Goal: Transaction & Acquisition: Subscribe to service/newsletter

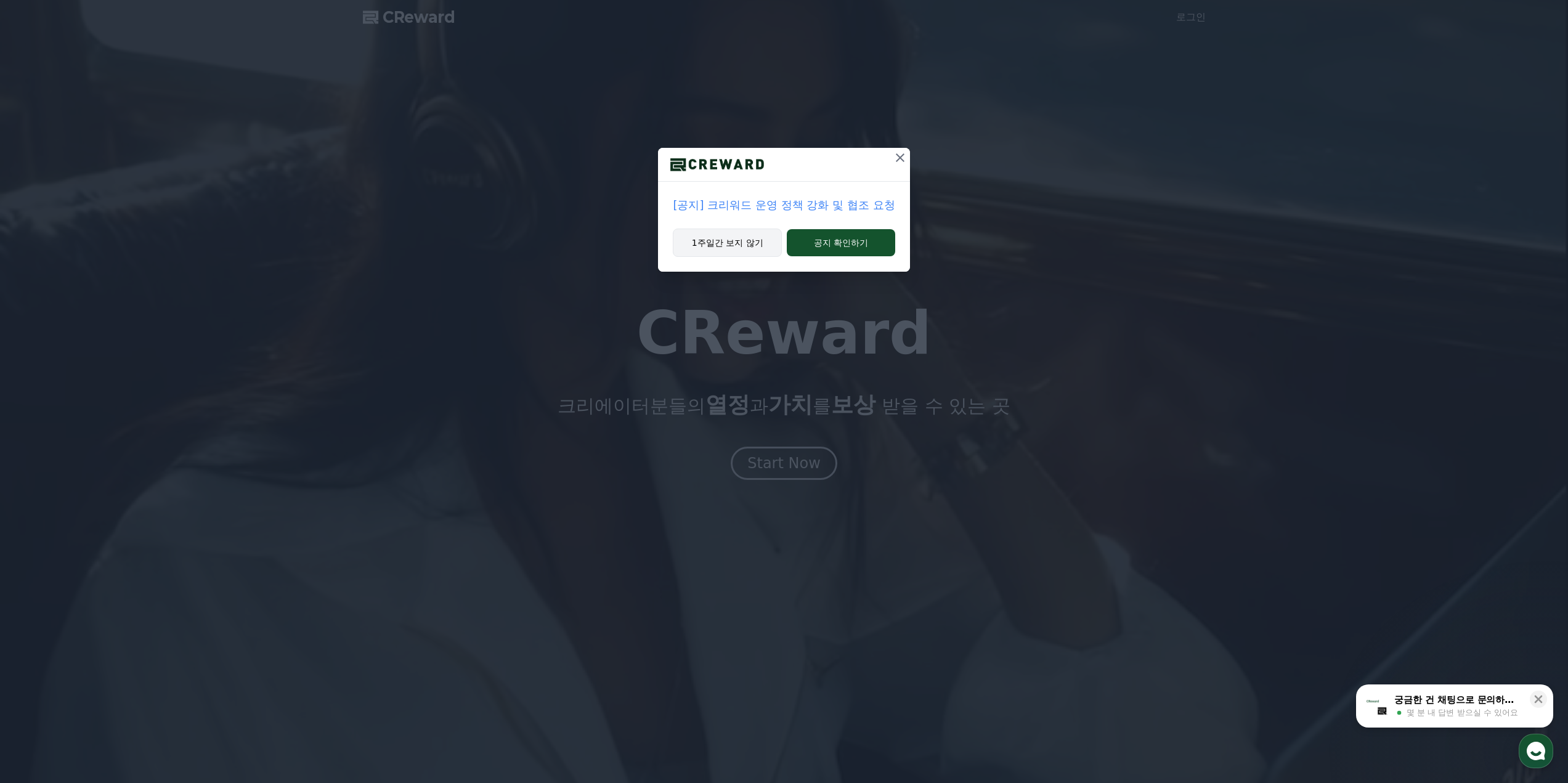
click at [735, 243] on button "1주일간 보지 않기" at bounding box center [727, 243] width 109 height 28
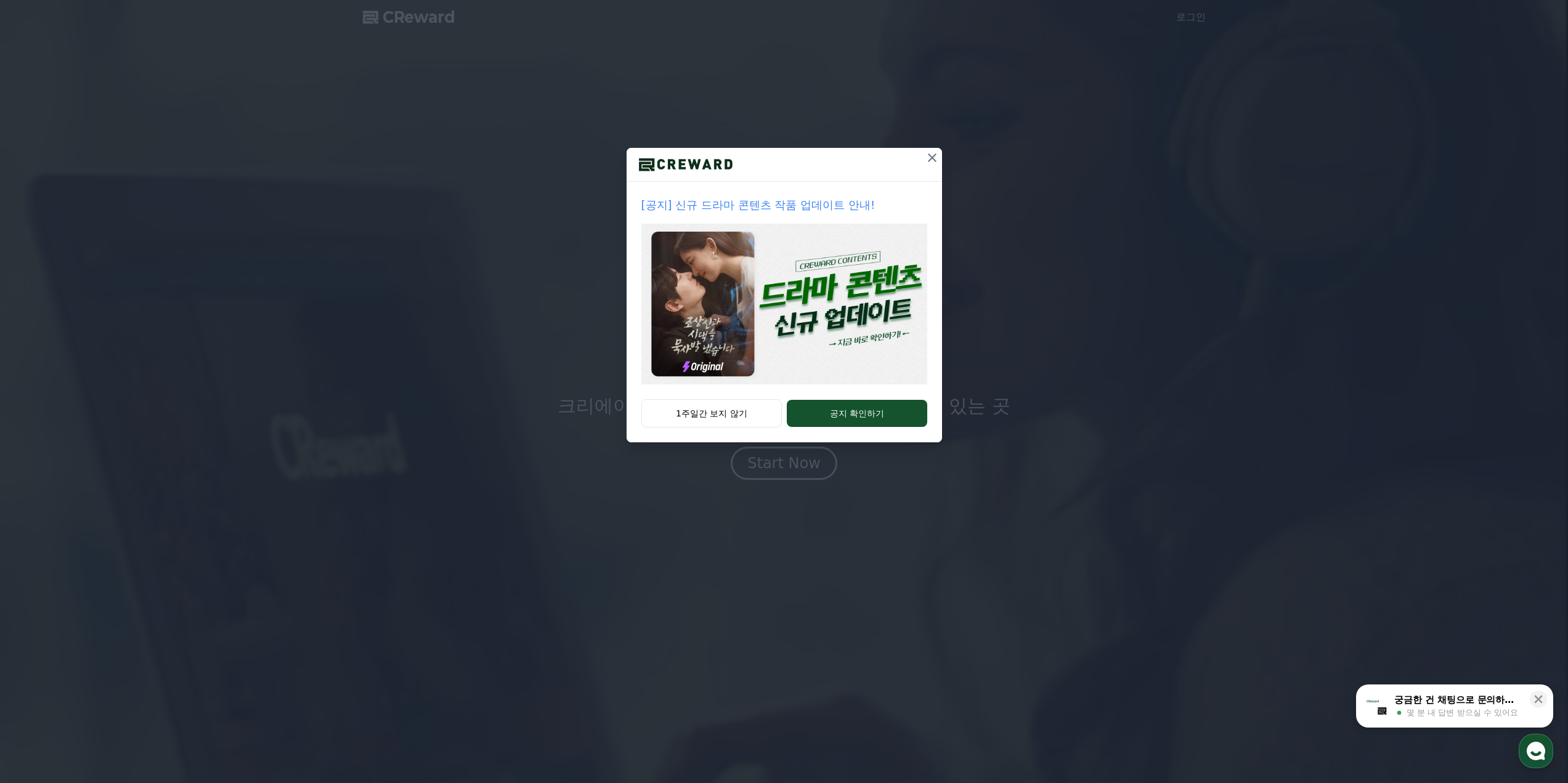
click at [744, 410] on button "1주일간 보지 않기" at bounding box center [712, 413] width 141 height 28
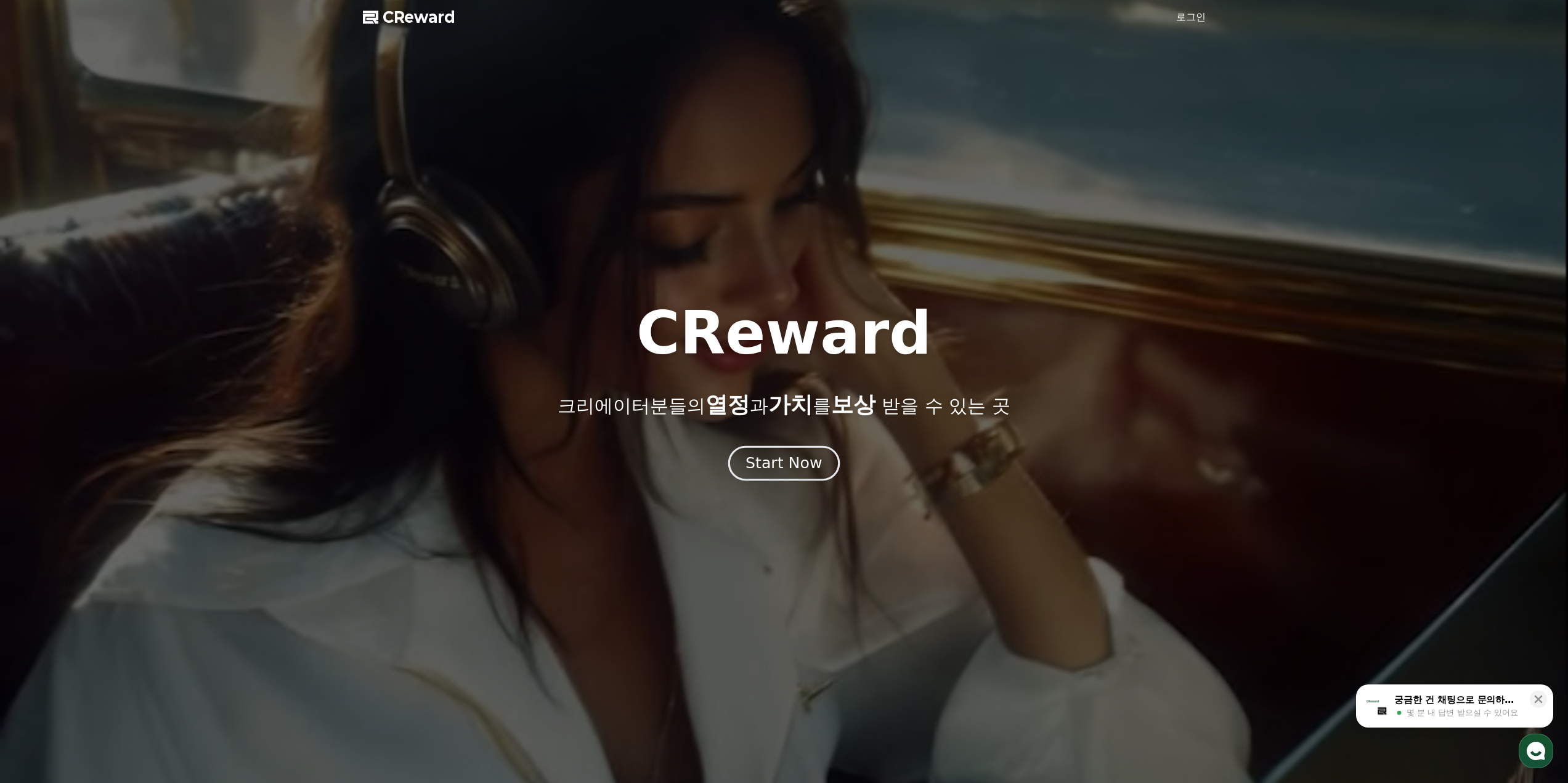
click at [777, 469] on div "Start Now" at bounding box center [784, 463] width 76 height 21
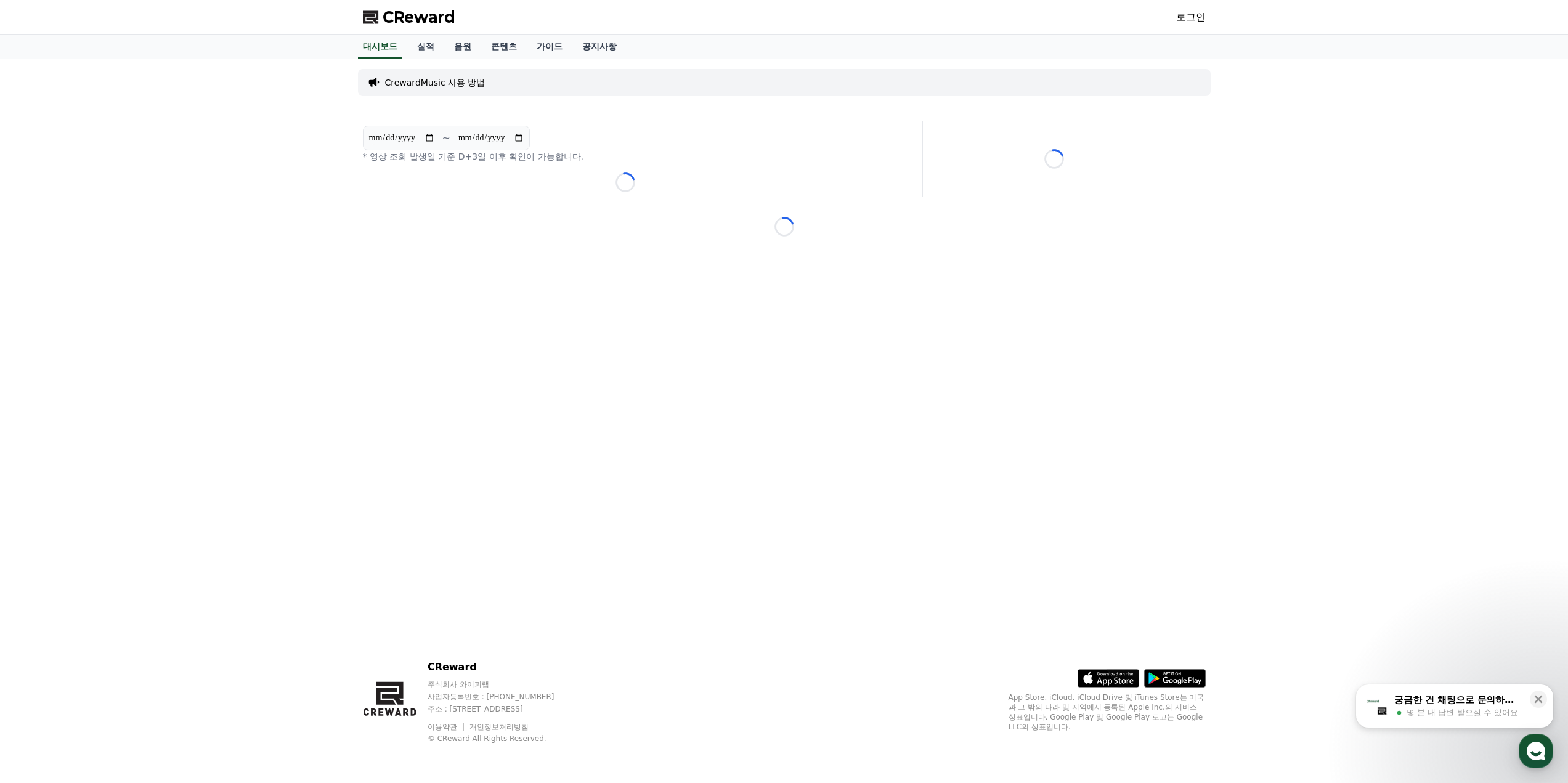
click at [1183, 21] on link "로그인" at bounding box center [1191, 18] width 30 height 15
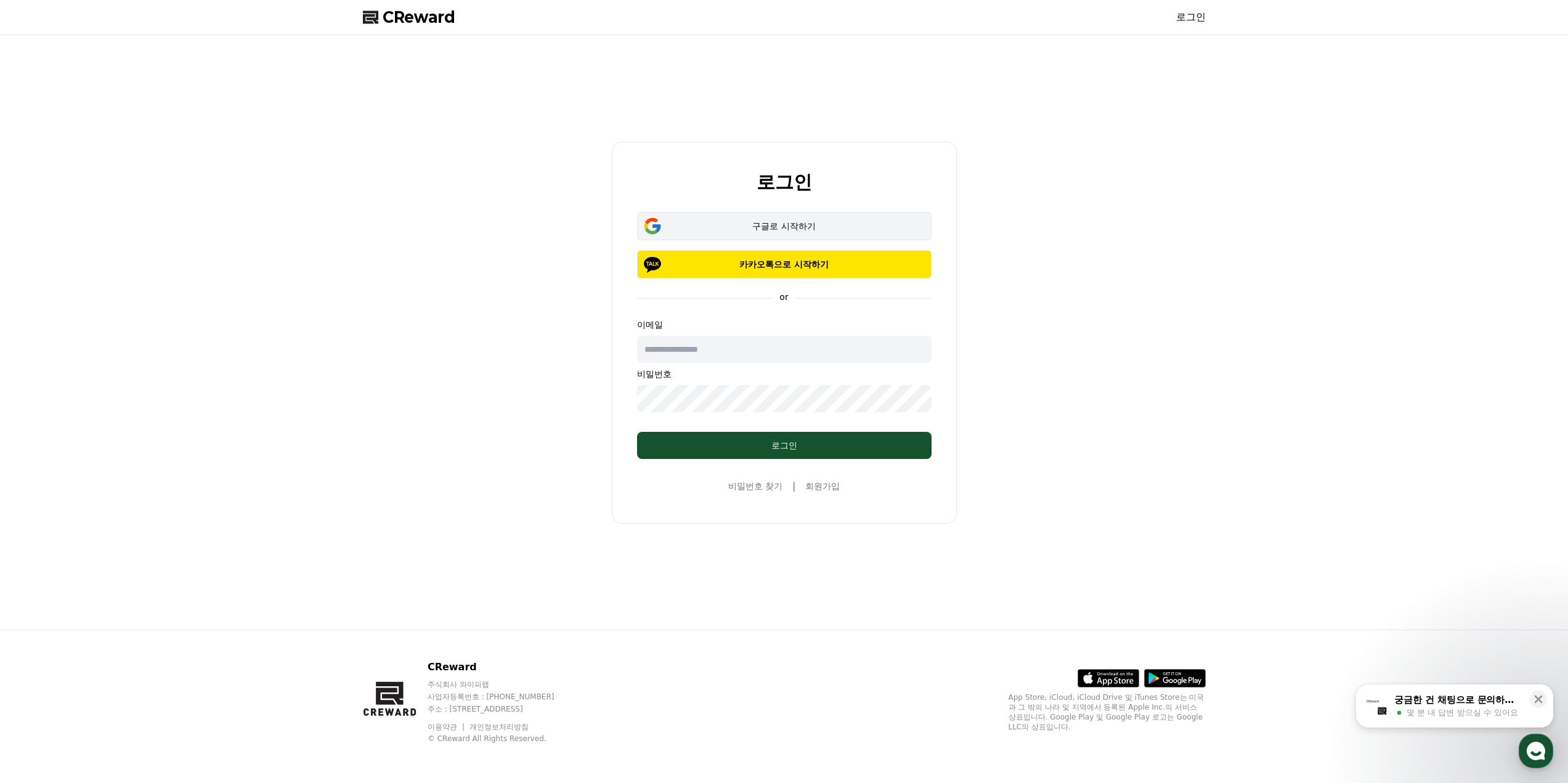
click at [760, 224] on div "구글로 시작하기" at bounding box center [784, 226] width 259 height 12
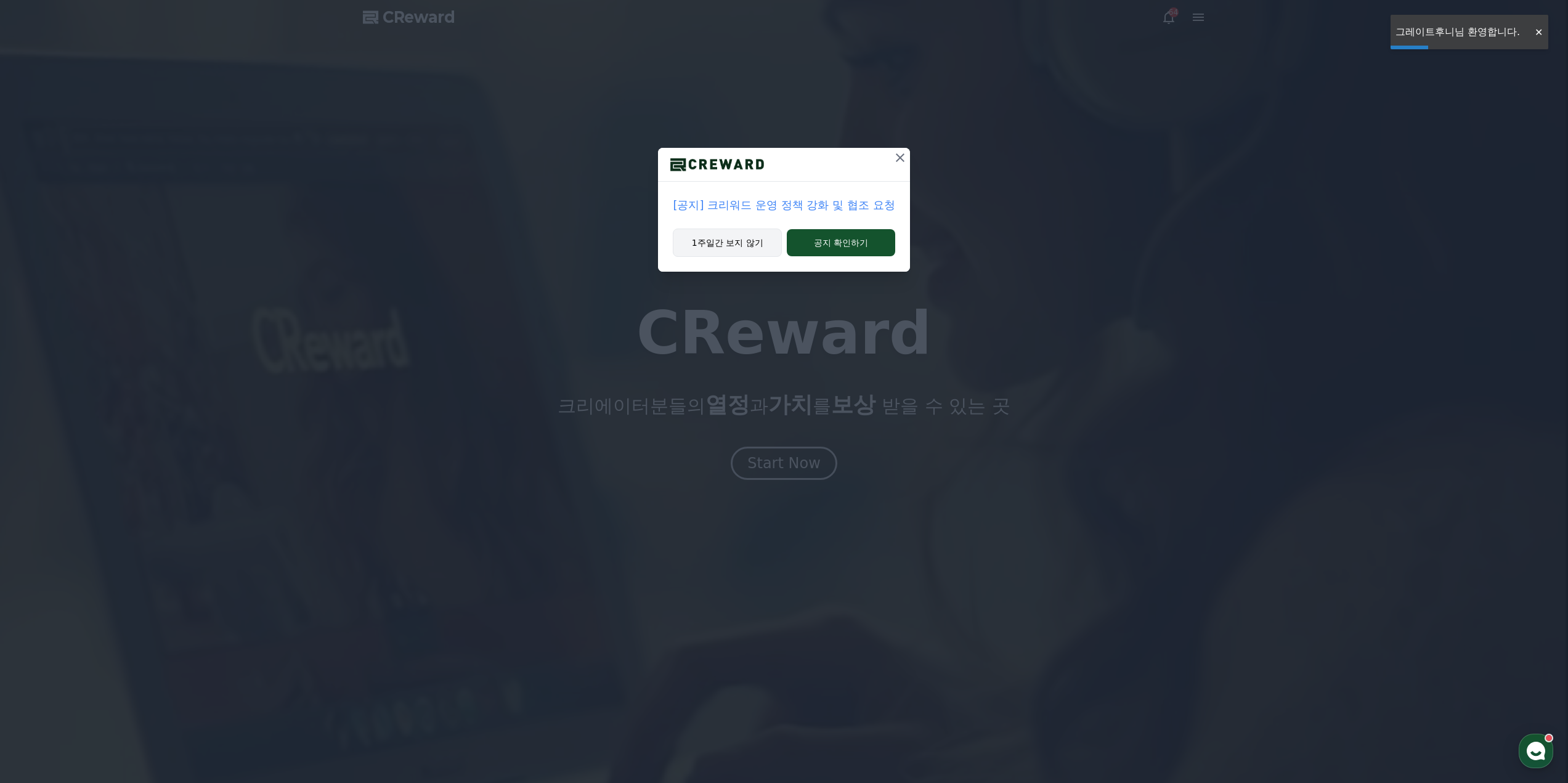
click at [730, 235] on button "1주일간 보지 않기" at bounding box center [727, 243] width 109 height 28
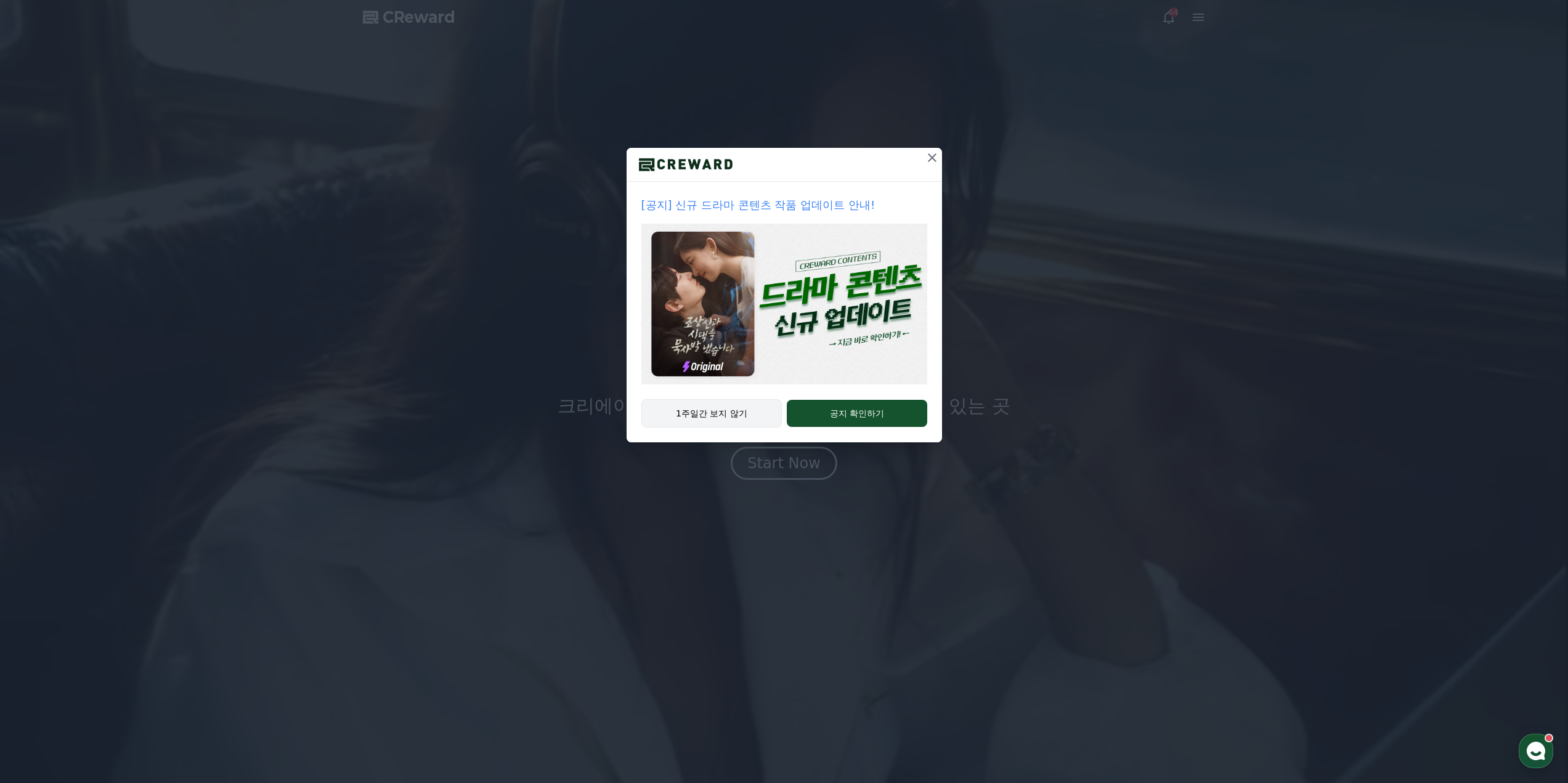
click at [712, 418] on button "1주일간 보지 않기" at bounding box center [712, 413] width 141 height 28
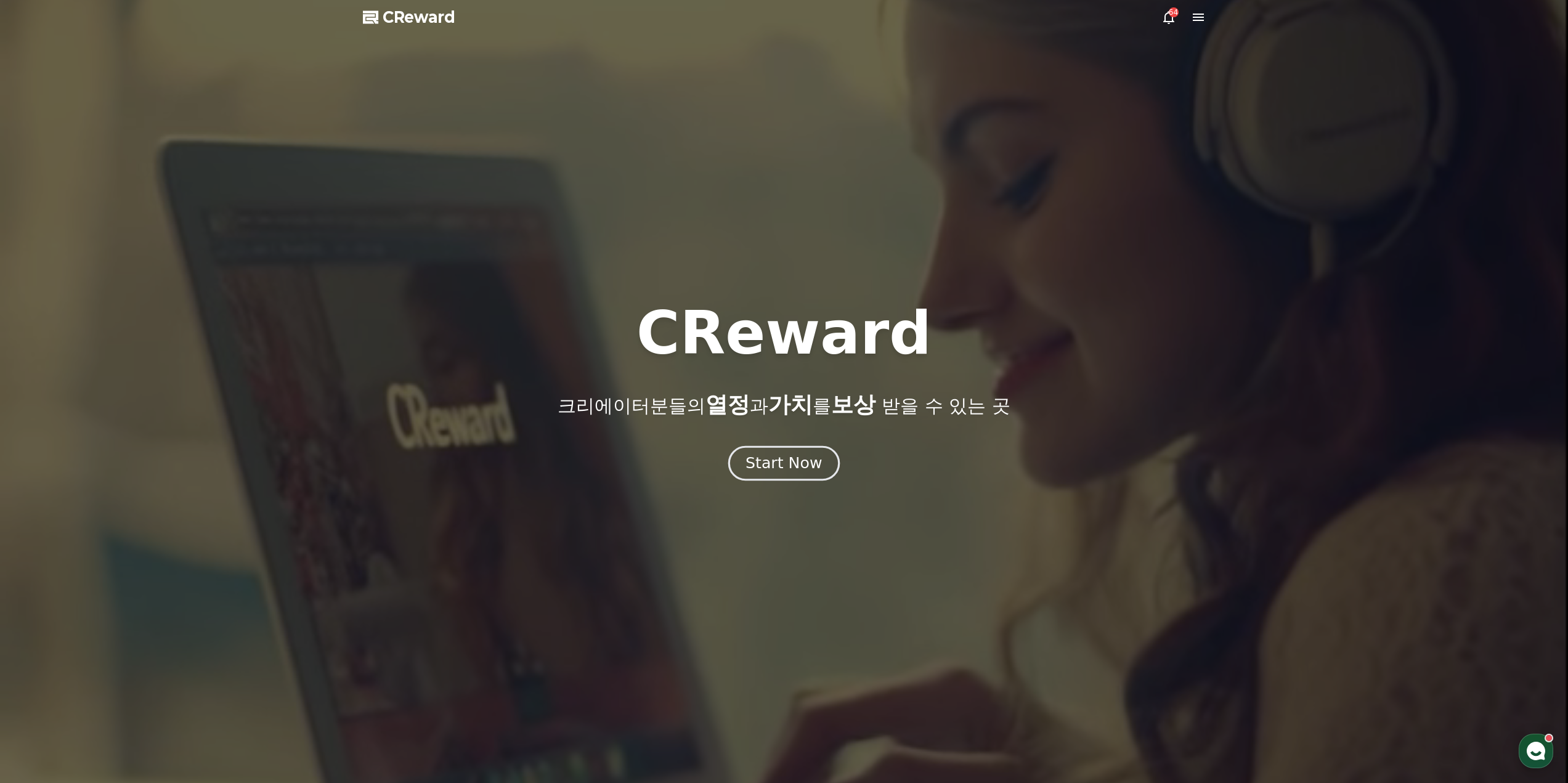
click at [796, 471] on div "Start Now" at bounding box center [784, 463] width 76 height 21
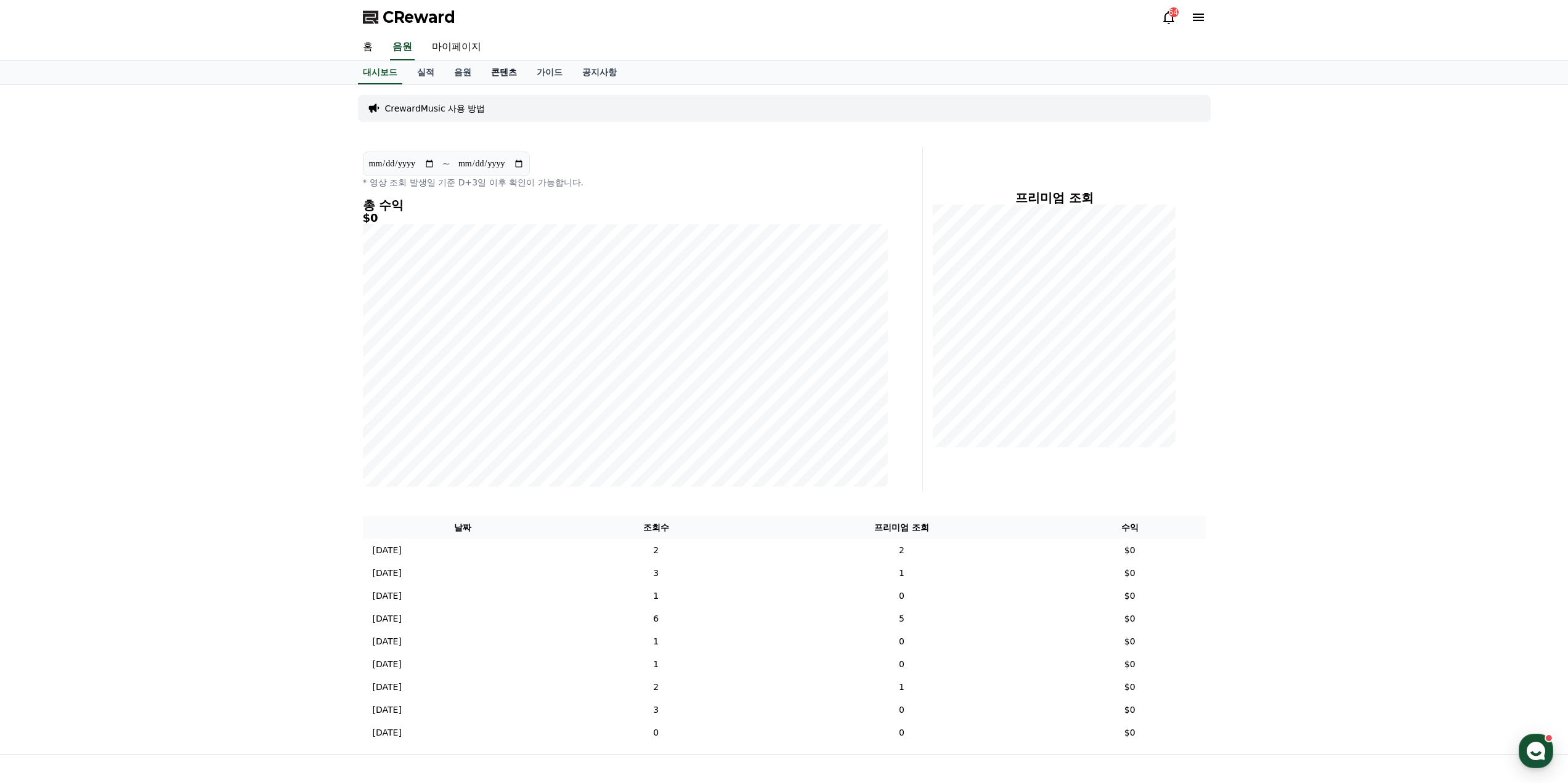
click at [507, 74] on link "콘텐츠" at bounding box center [504, 73] width 46 height 23
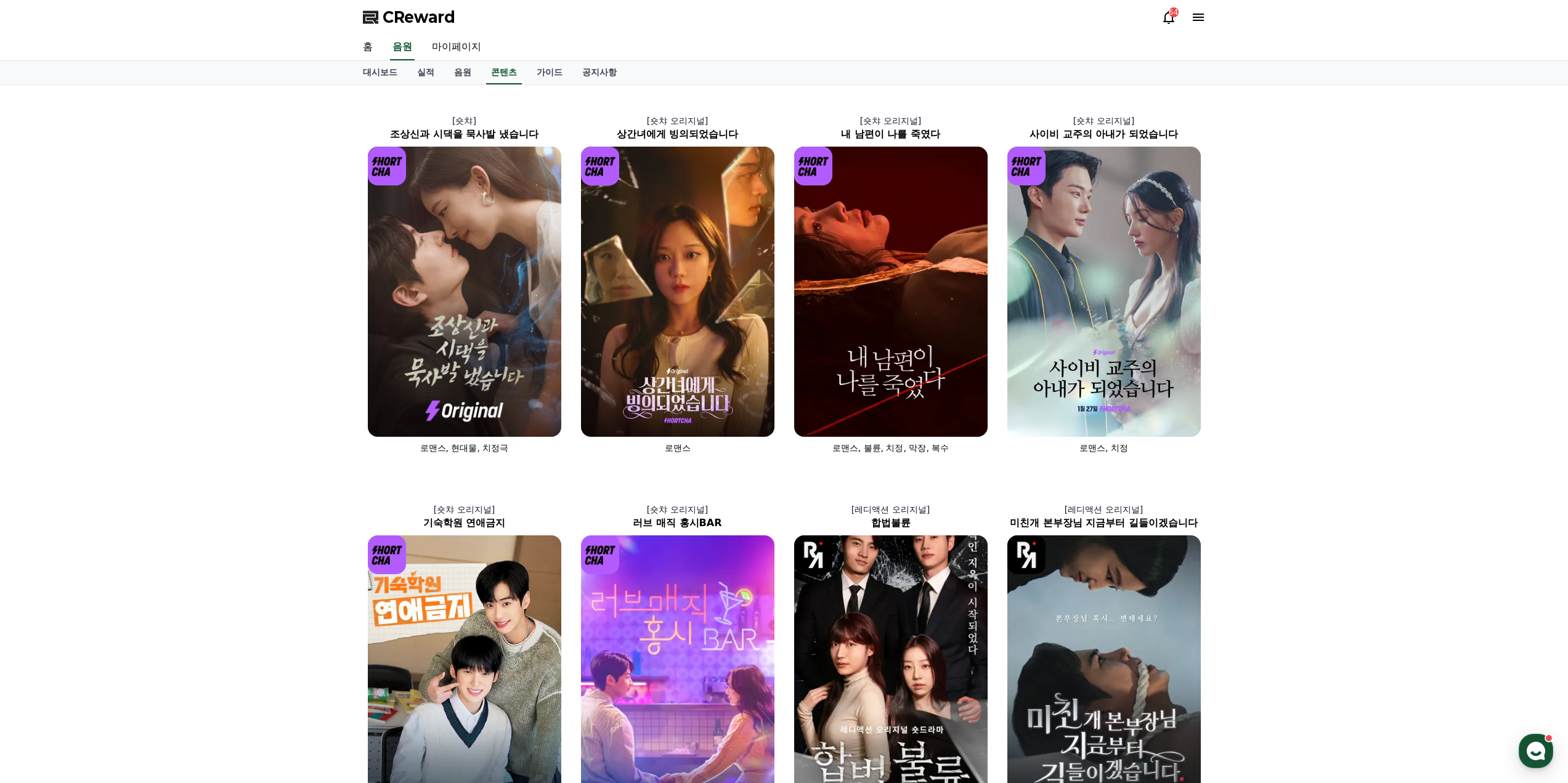
click at [259, 338] on div "[숏챠] 조상신과 시댁을 묵사발 냈습니다 로맨스, 현대물, 치정극 [숏챠 오리지널] 상간녀에게 빙의되었습니다 로맨스 [숏챠 오리지널] 내 남편…" at bounding box center [784, 665] width 1568 height 1161
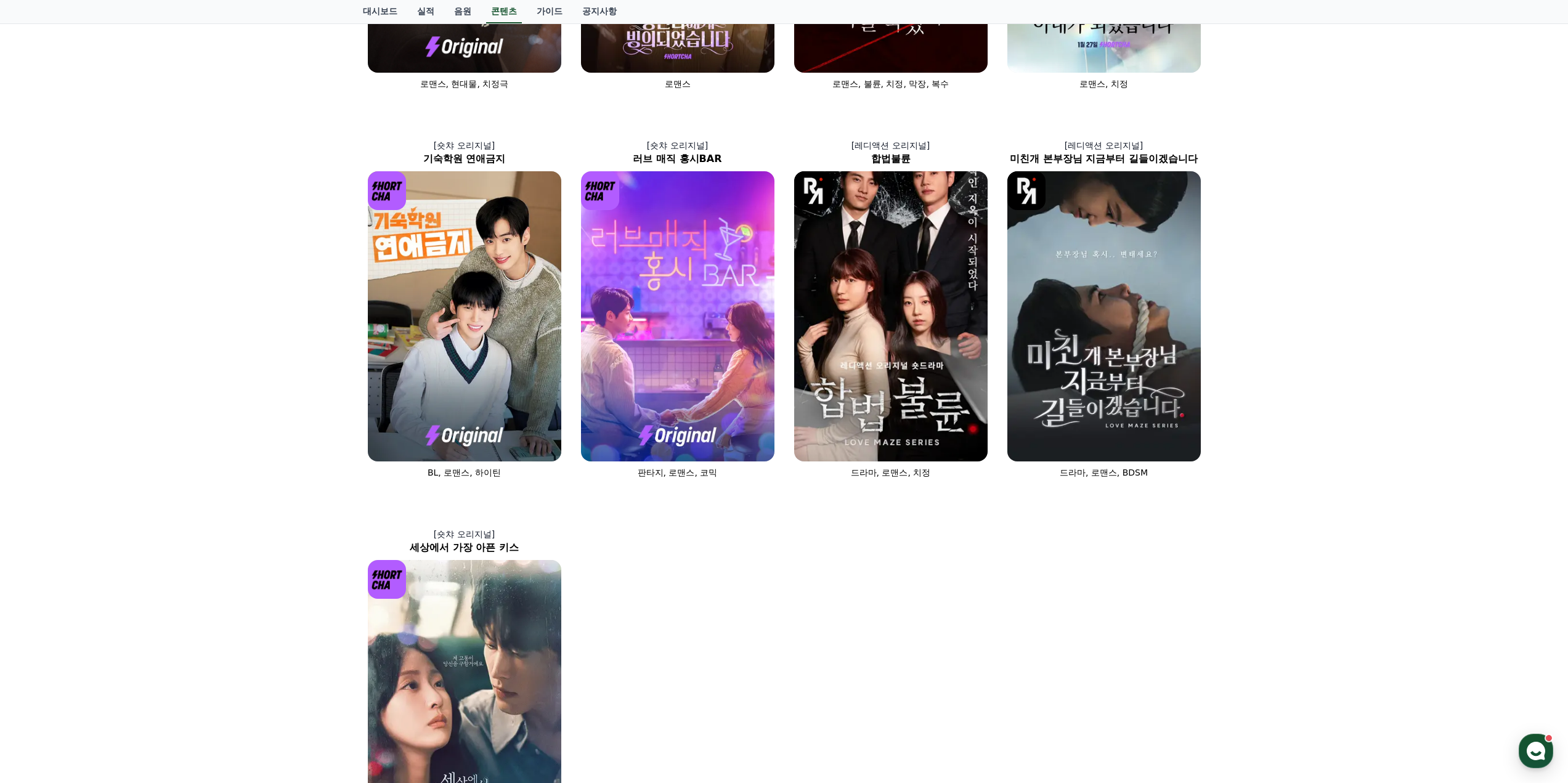
scroll to position [370, 0]
